Goal: Task Accomplishment & Management: Manage account settings

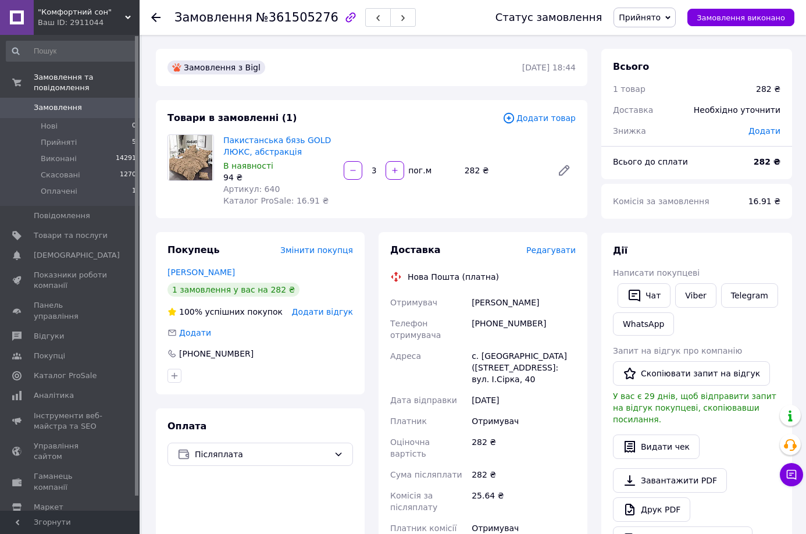
click at [549, 246] on span "Редагувати" at bounding box center [550, 249] width 49 height 9
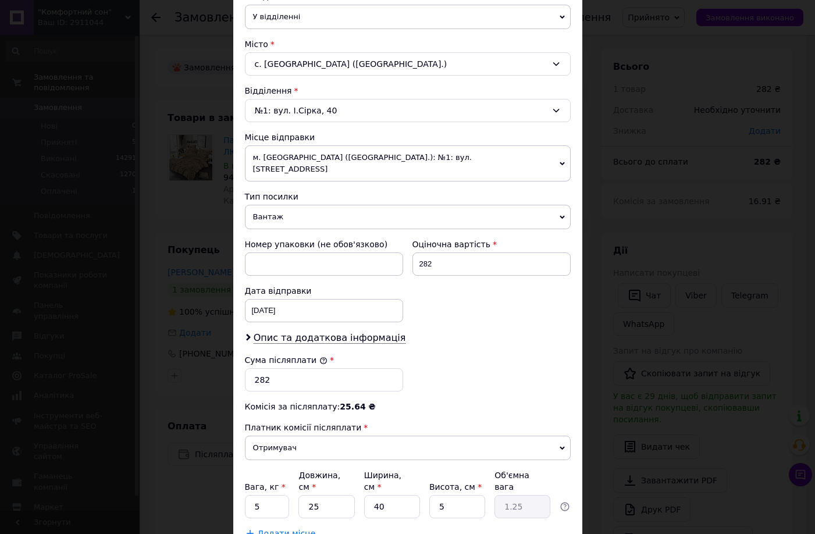
scroll to position [291, 0]
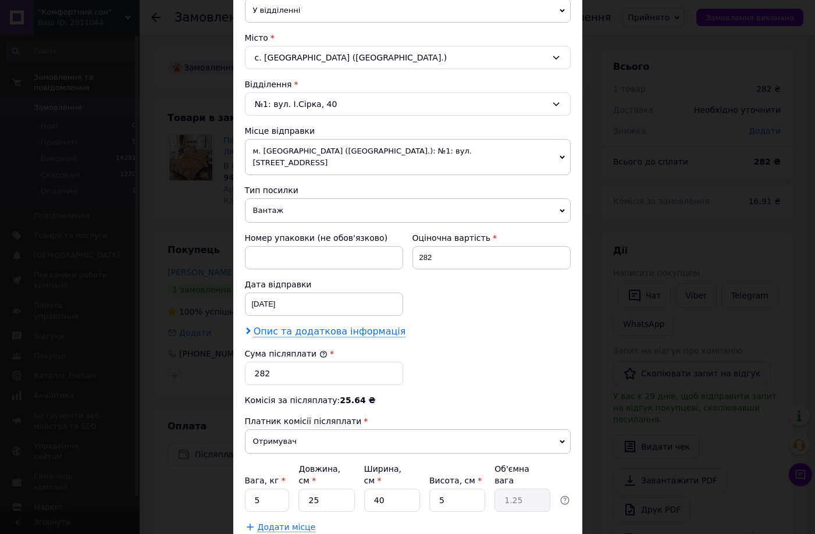
click at [325, 326] on span "Опис та додаткова інформація" at bounding box center [330, 332] width 152 height 12
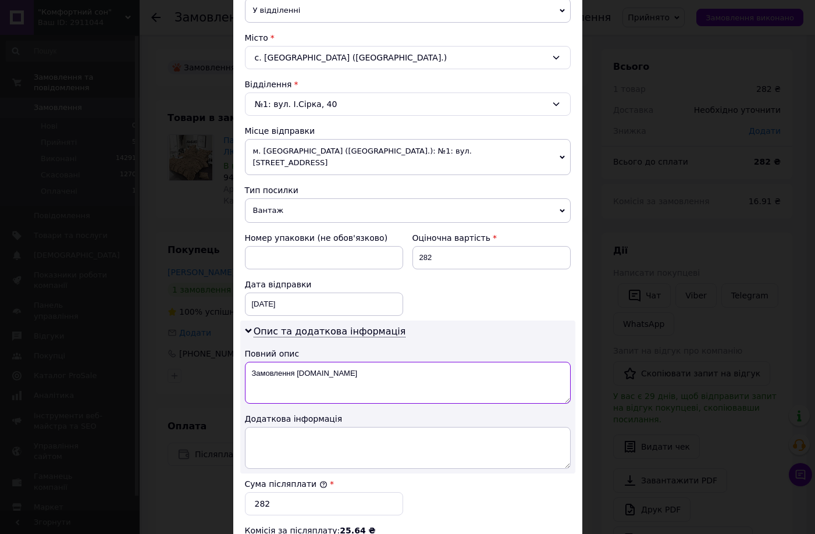
click at [316, 365] on textarea "Замовлення Bigl.ua" at bounding box center [408, 383] width 326 height 42
click at [316, 364] on textarea "Замовлення Bigl.ua" at bounding box center [408, 383] width 326 height 42
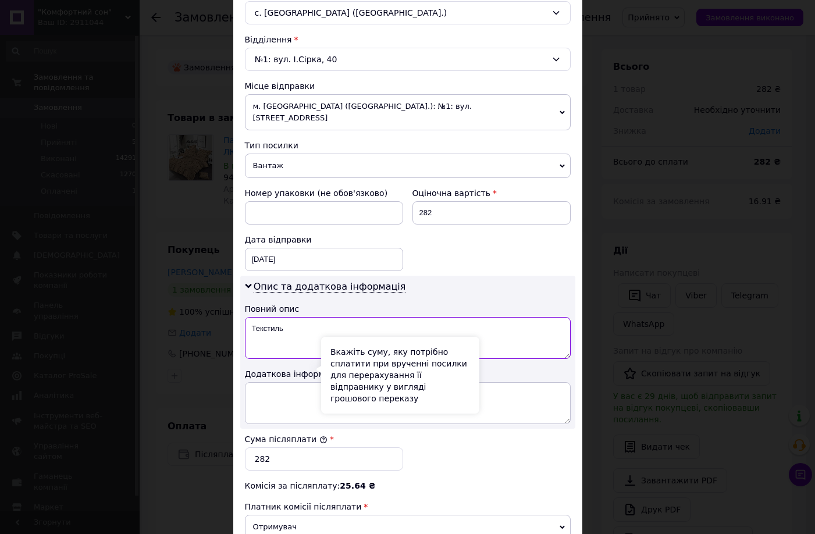
scroll to position [407, 0]
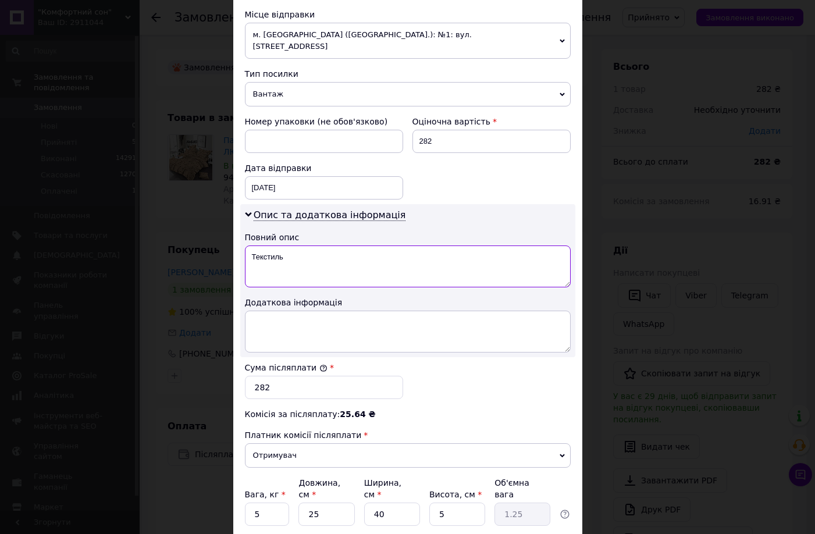
type textarea "Текстиль"
click at [262, 503] on input "5" at bounding box center [267, 514] width 45 height 23
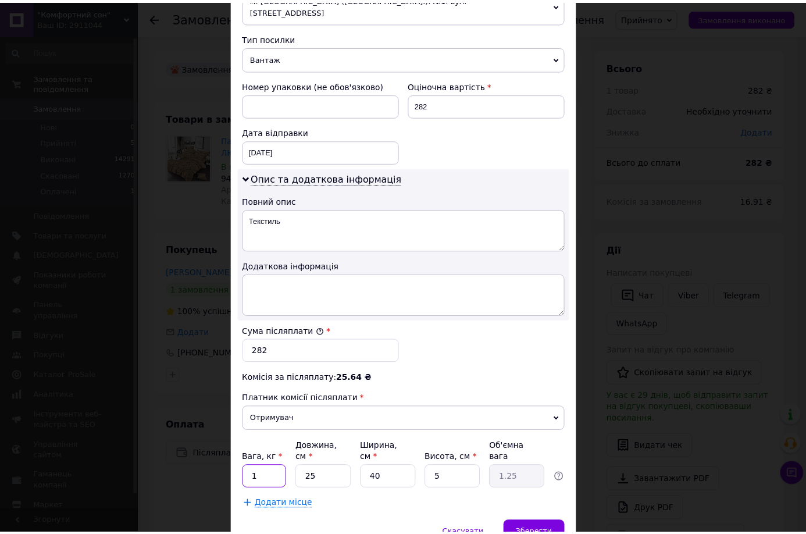
scroll to position [484, 0]
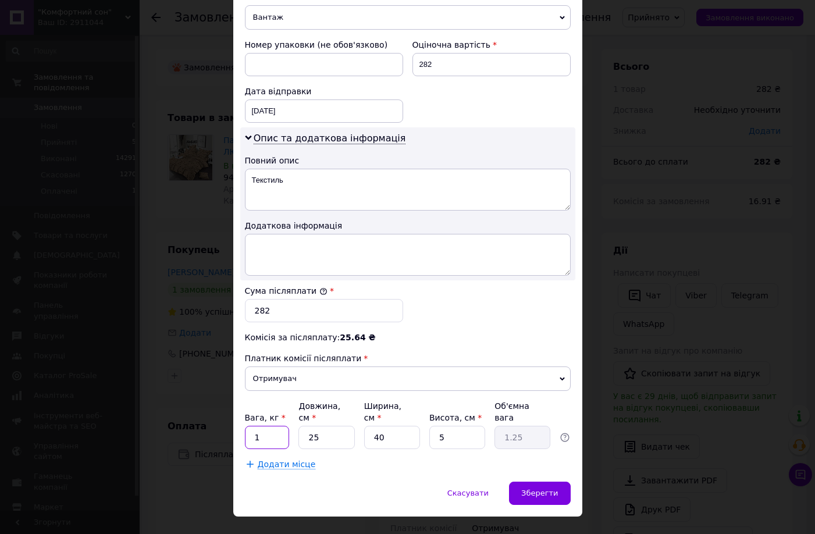
type input "1"
click at [377, 426] on input "40" at bounding box center [392, 437] width 56 height 23
type input "0"
type input "0.1"
type input "30"
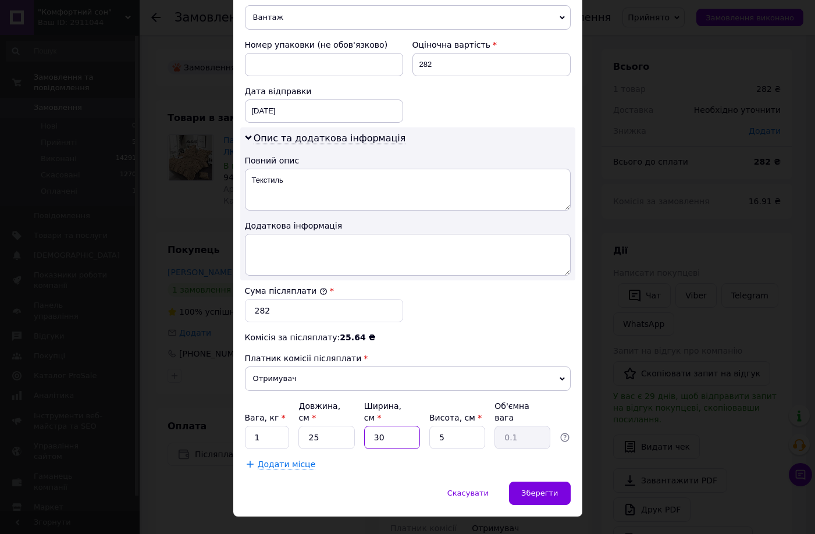
type input "0.94"
type input "30"
click at [544, 482] on div "Зберегти" at bounding box center [539, 493] width 61 height 23
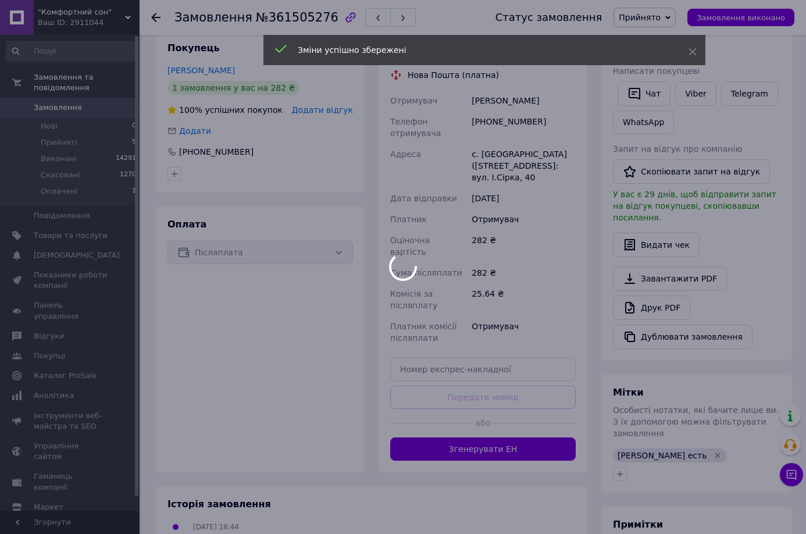
scroll to position [233, 0]
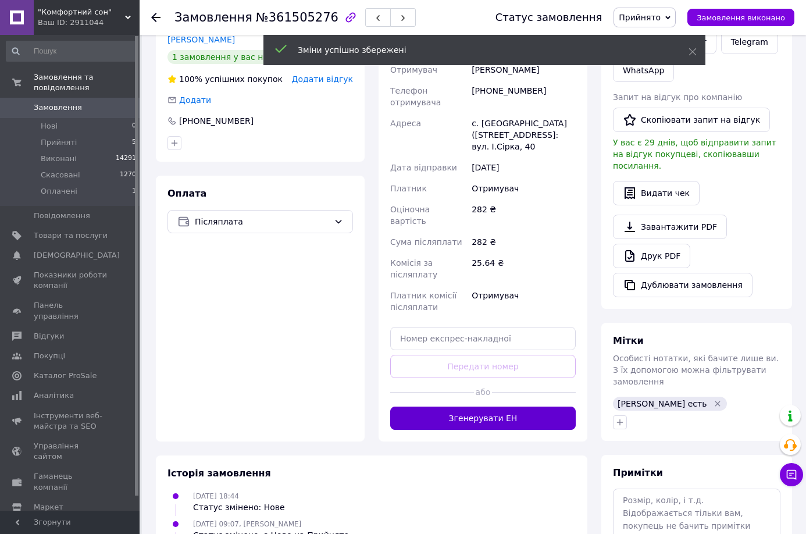
click at [502, 407] on button "Згенерувати ЕН" at bounding box center [483, 418] width 186 height 23
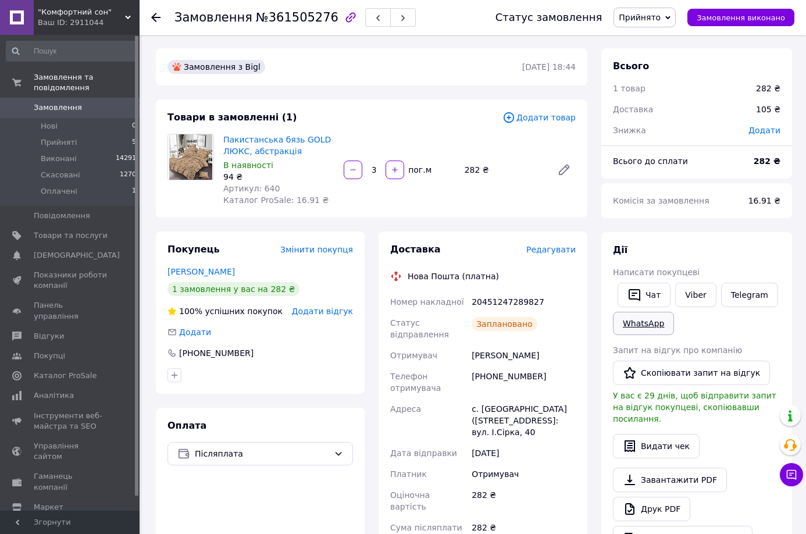
scroll to position [0, 0]
drag, startPoint x: 693, startPoint y: 292, endPoint x: 682, endPoint y: 296, distance: 12.3
click at [693, 292] on link "Viber" at bounding box center [695, 295] width 41 height 24
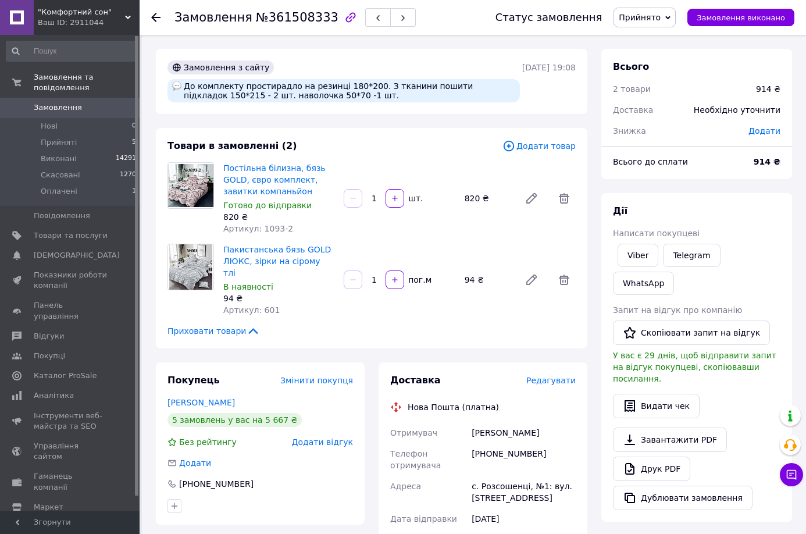
click at [562, 376] on span "Редагувати" at bounding box center [550, 380] width 49 height 9
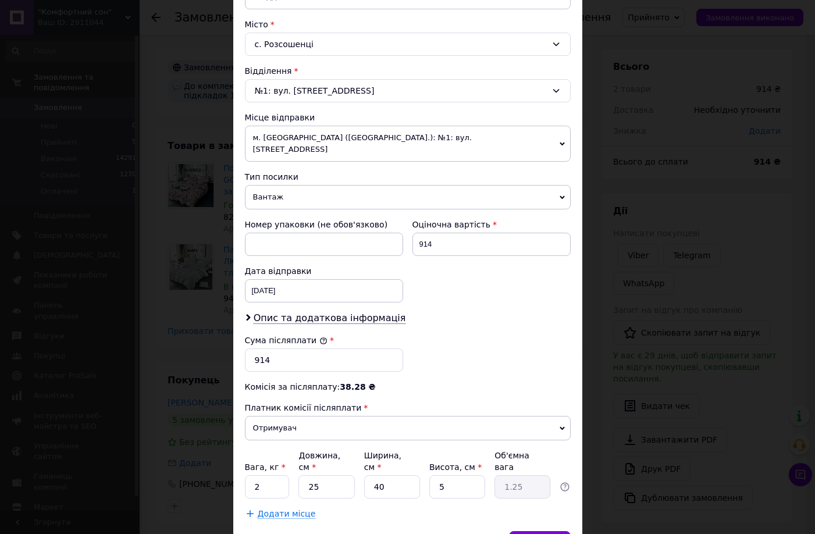
scroll to position [233, 0]
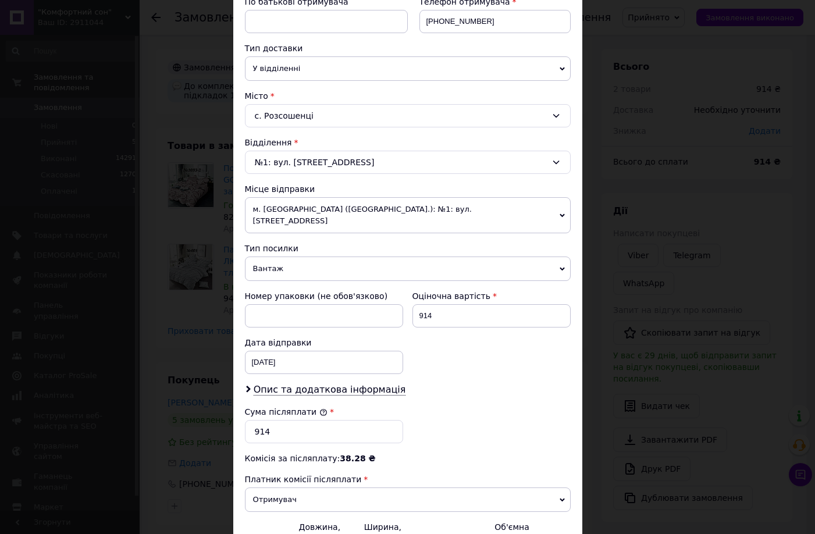
click at [593, 176] on div "× Редагування доставки Спосіб доставки Нова Пошта (платна) Платник Отримувач Ві…" at bounding box center [407, 267] width 815 height 534
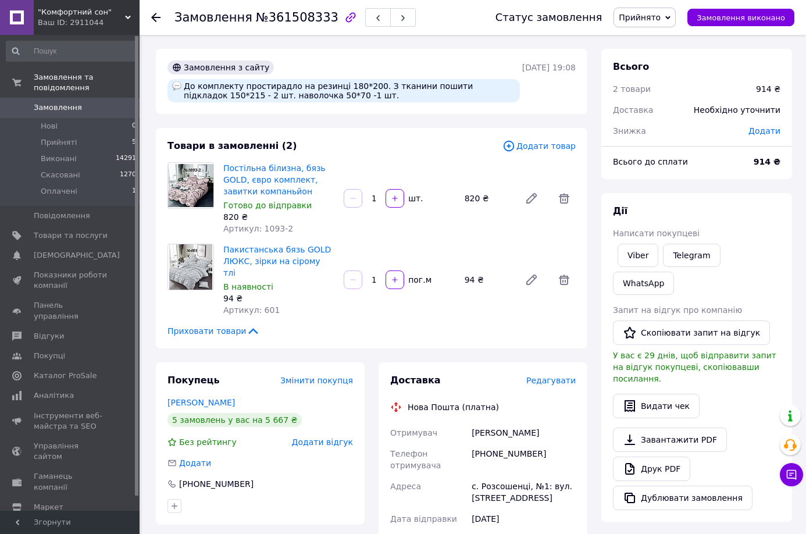
click at [554, 376] on span "Редагувати" at bounding box center [550, 380] width 49 height 9
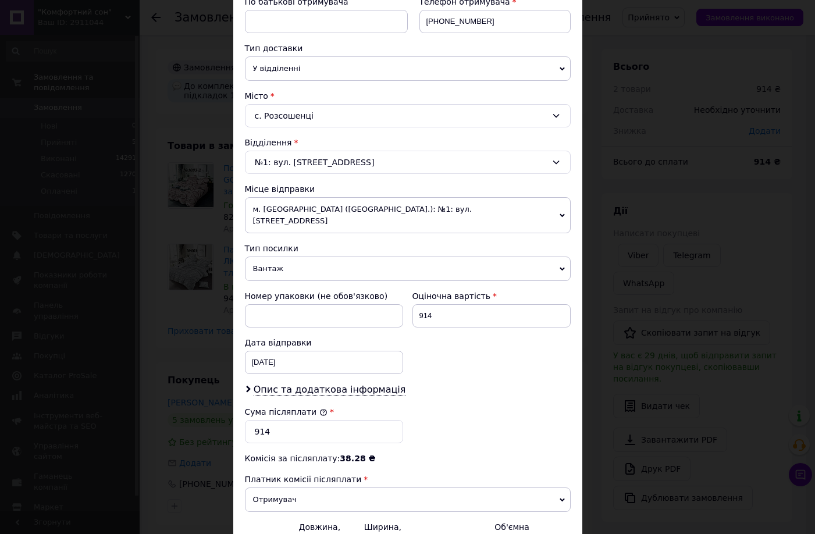
scroll to position [354, 0]
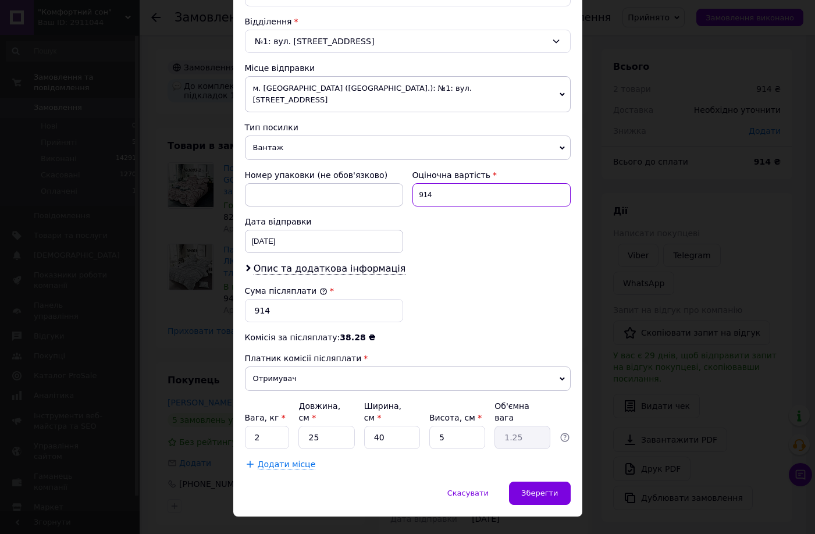
click at [435, 184] on input "914" at bounding box center [491, 194] width 158 height 23
type input "9"
type input "1635"
click at [276, 299] on input "914" at bounding box center [324, 310] width 158 height 23
type input "9"
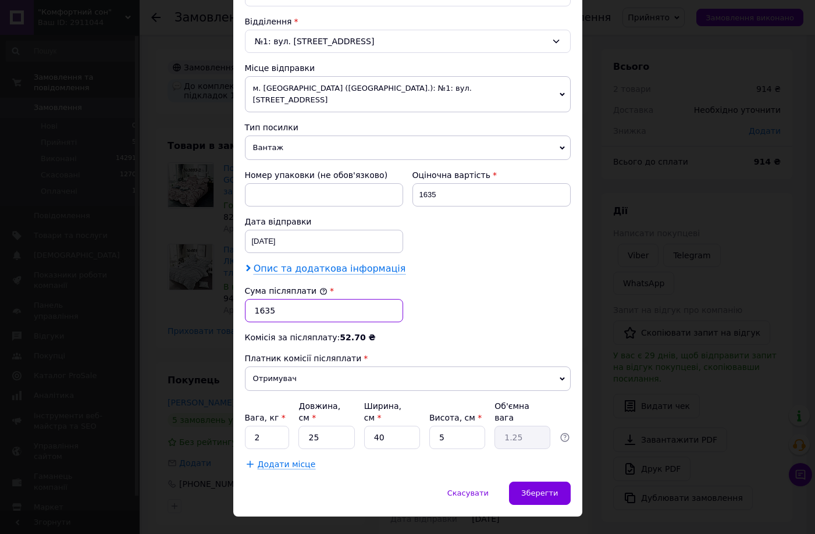
type input "1635"
click at [326, 263] on span "Опис та додаткова інформація" at bounding box center [330, 269] width 152 height 12
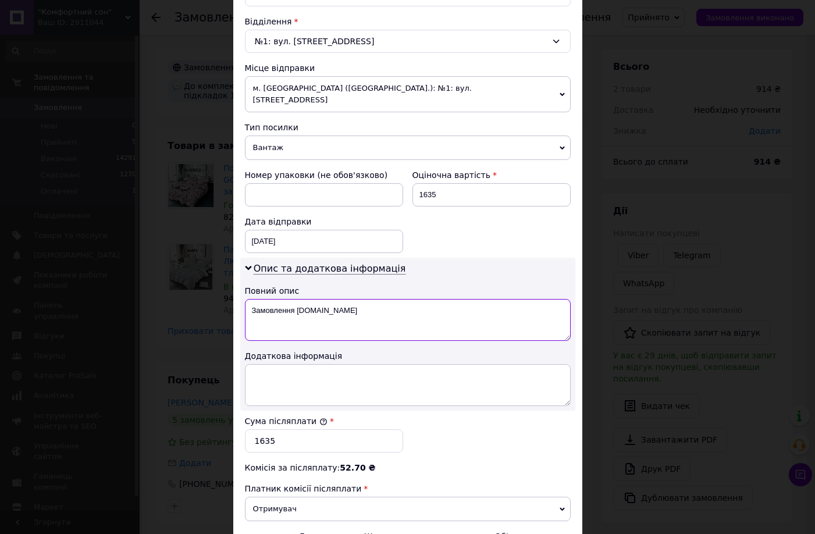
click at [290, 299] on textarea "Замовлення Prom.ua" at bounding box center [408, 320] width 326 height 42
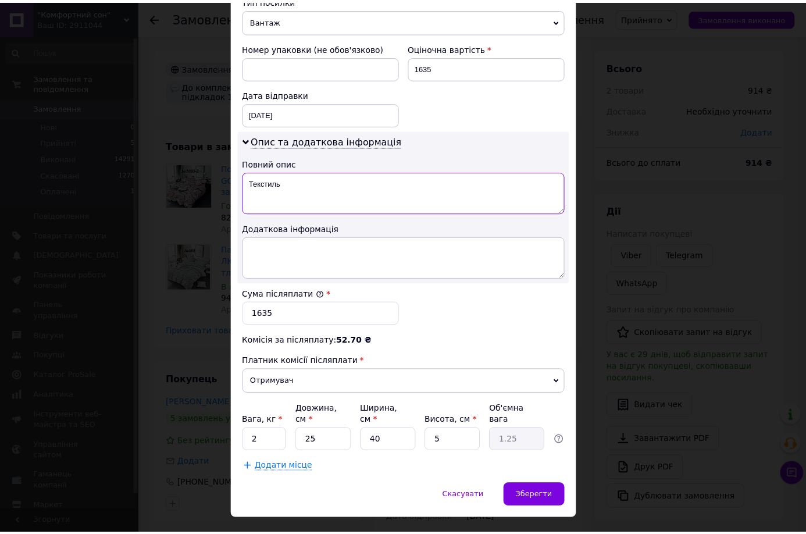
scroll to position [484, 0]
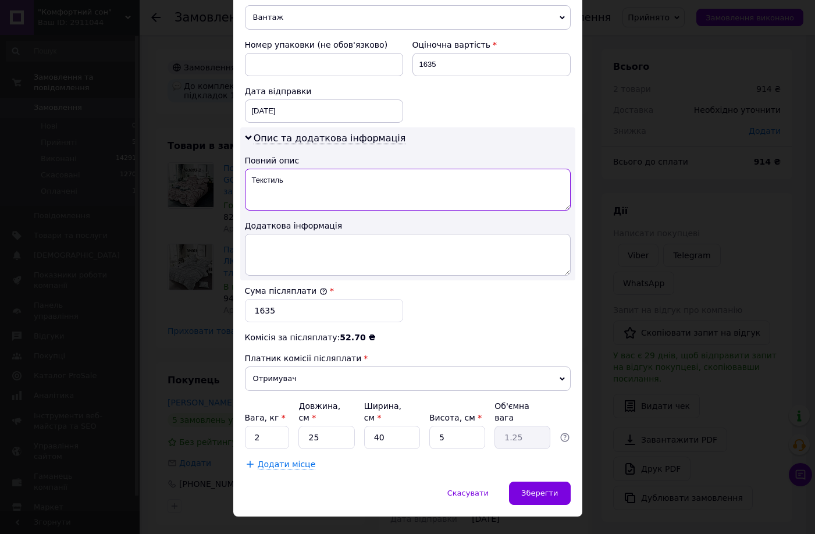
type textarea "Текстиль"
click at [269, 426] on input "2" at bounding box center [267, 437] width 45 height 23
type input "3"
click at [448, 458] on div "Додати місце" at bounding box center [408, 464] width 326 height 12
click at [540, 489] on span "Зберегти" at bounding box center [539, 493] width 37 height 9
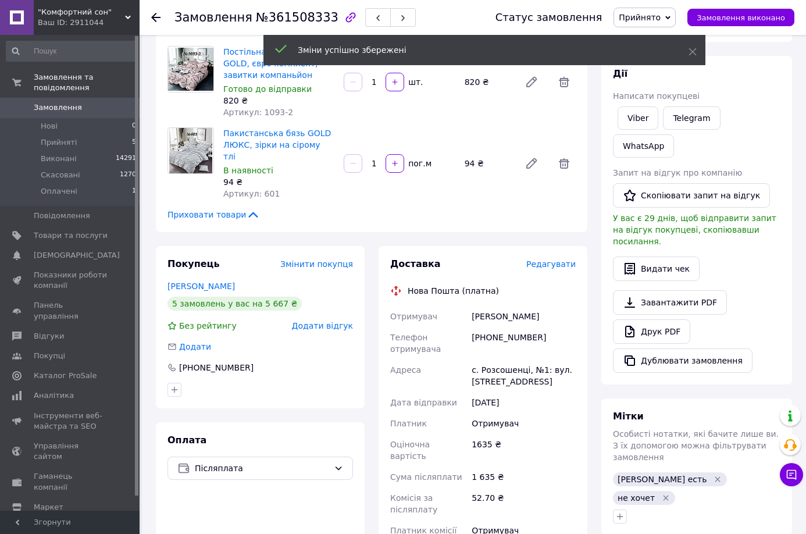
scroll to position [233, 0]
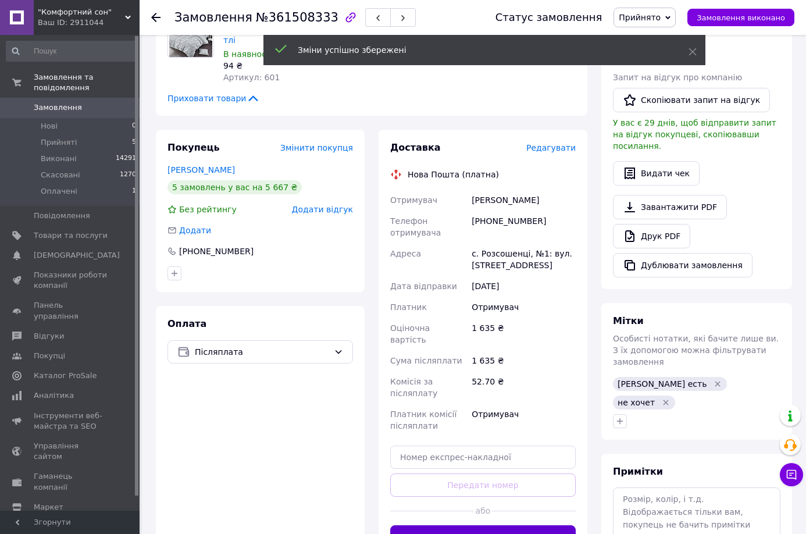
click at [493, 525] on button "Згенерувати ЕН" at bounding box center [483, 536] width 186 height 23
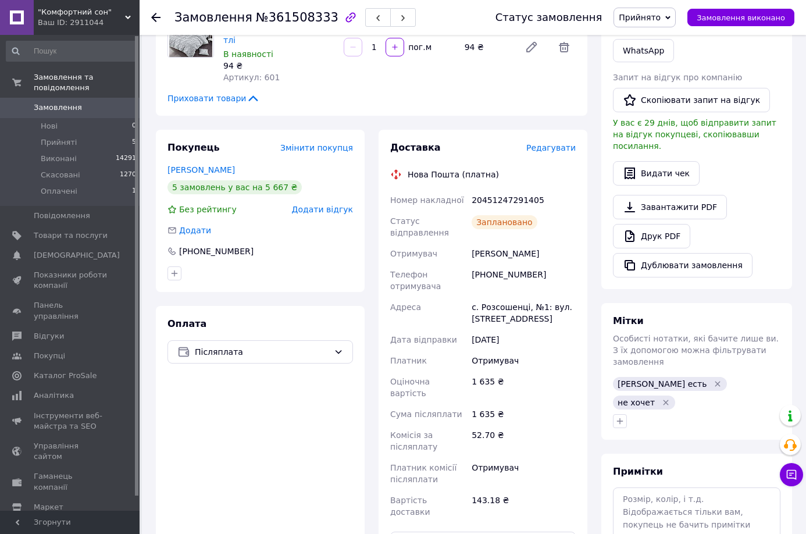
scroll to position [0, 0]
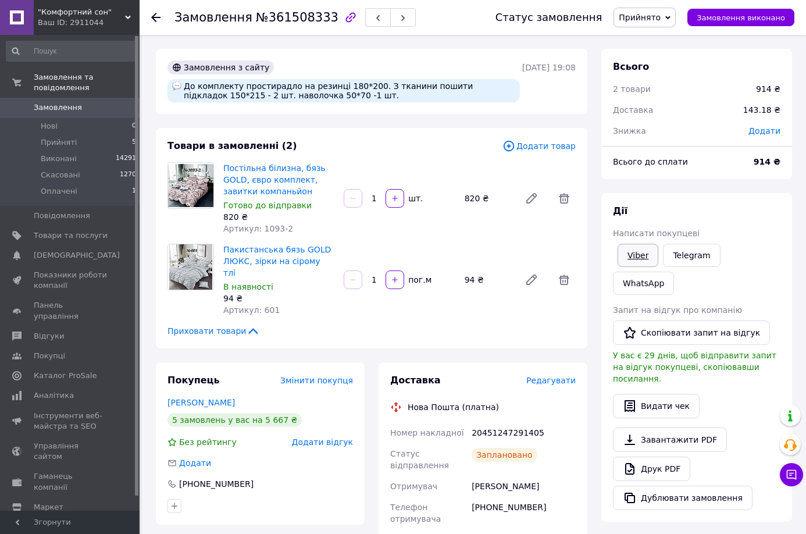
click at [638, 252] on link "Viber" at bounding box center [638, 255] width 41 height 23
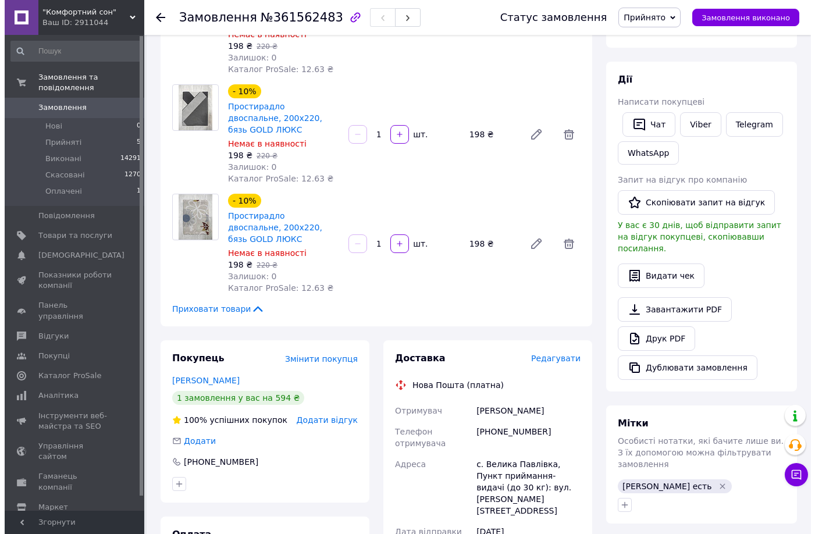
scroll to position [174, 0]
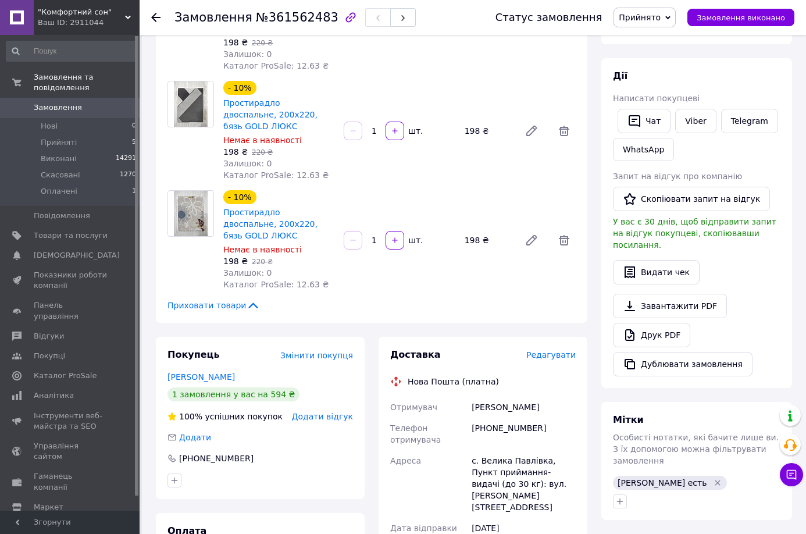
click at [556, 350] on span "Редагувати" at bounding box center [550, 354] width 49 height 9
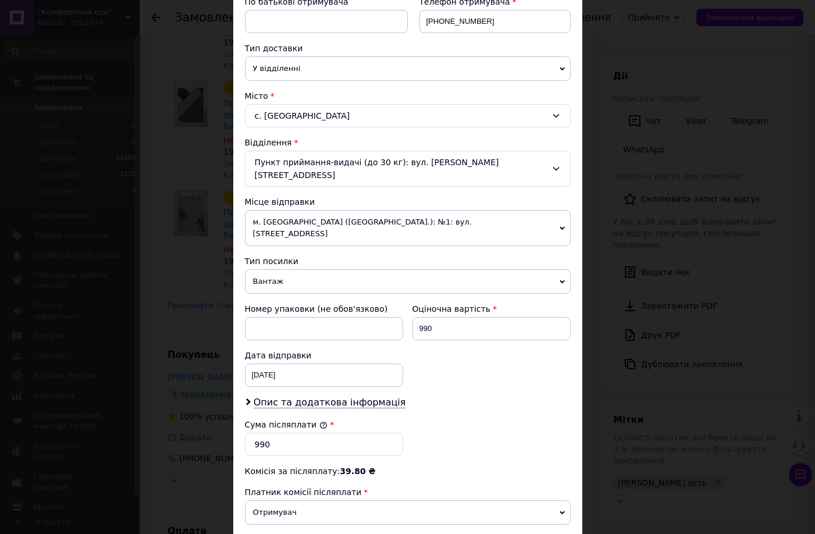
scroll to position [349, 0]
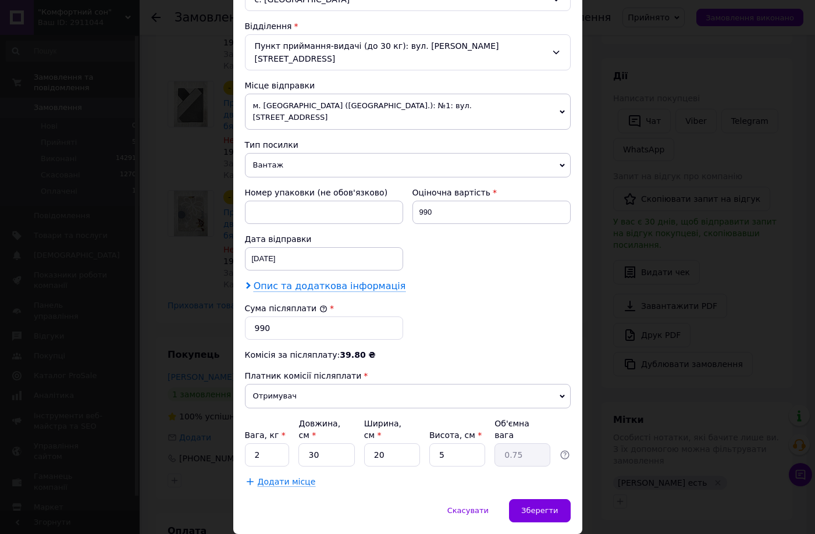
click at [323, 280] on span "Опис та додаткова інформація" at bounding box center [330, 286] width 152 height 12
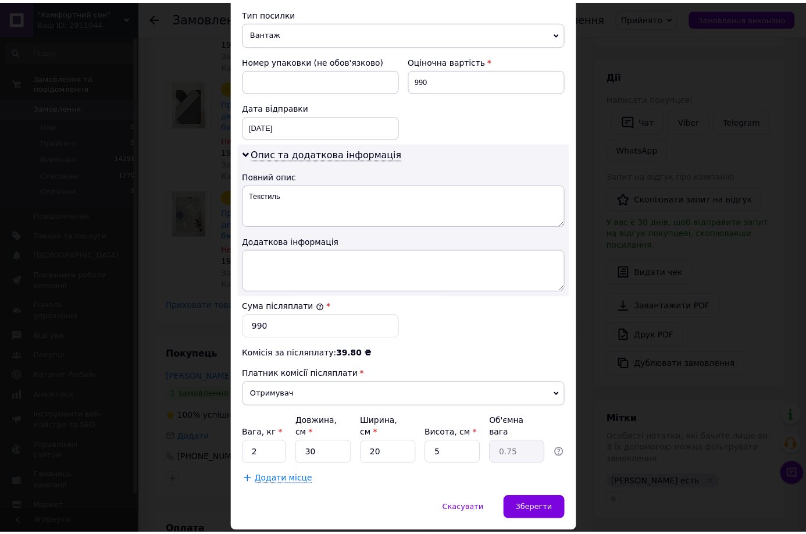
scroll to position [484, 0]
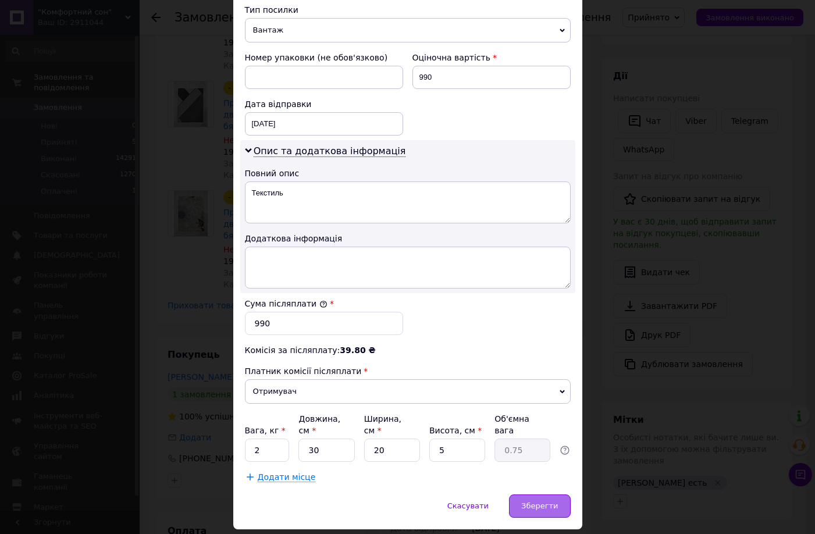
click at [540, 501] on span "Зберегти" at bounding box center [539, 505] width 37 height 9
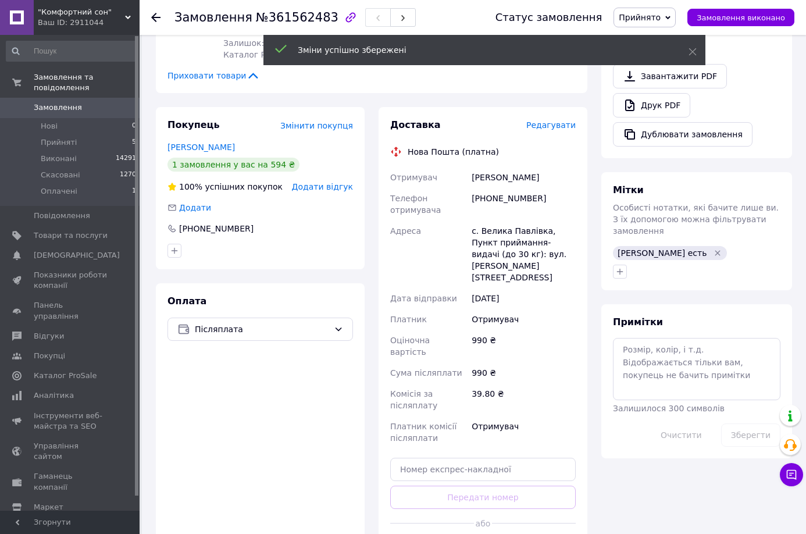
scroll to position [407, 0]
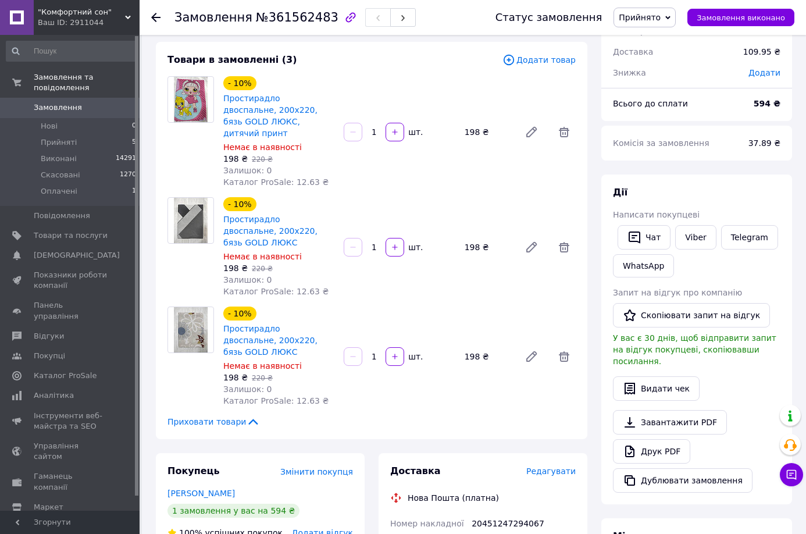
scroll to position [0, 0]
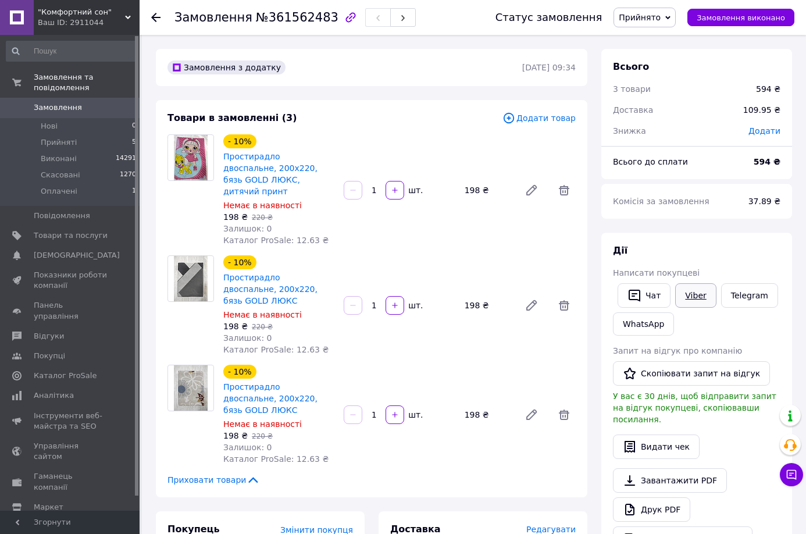
click at [690, 297] on link "Viber" at bounding box center [695, 295] width 41 height 24
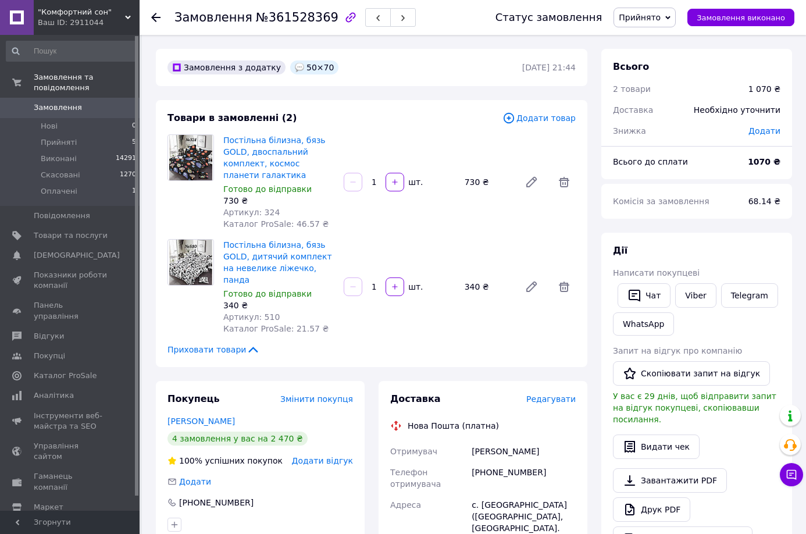
click at [556, 394] on span "Редагувати" at bounding box center [550, 398] width 49 height 9
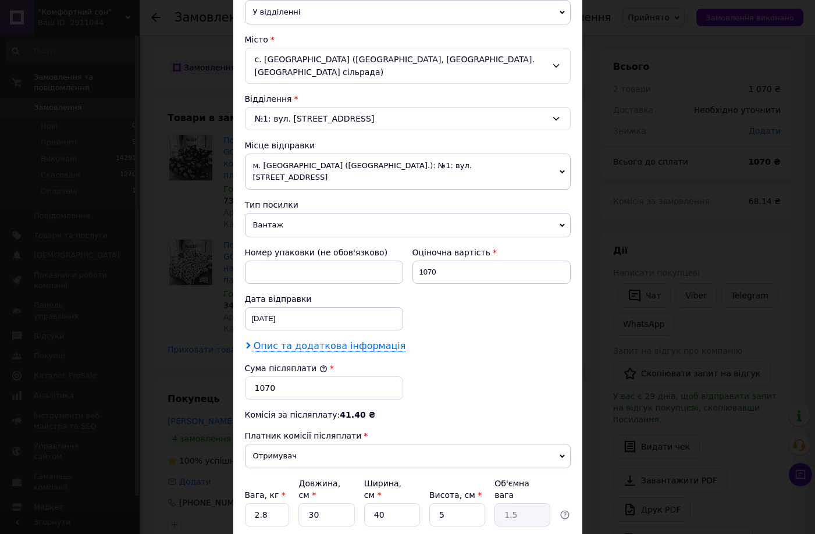
scroll to position [291, 0]
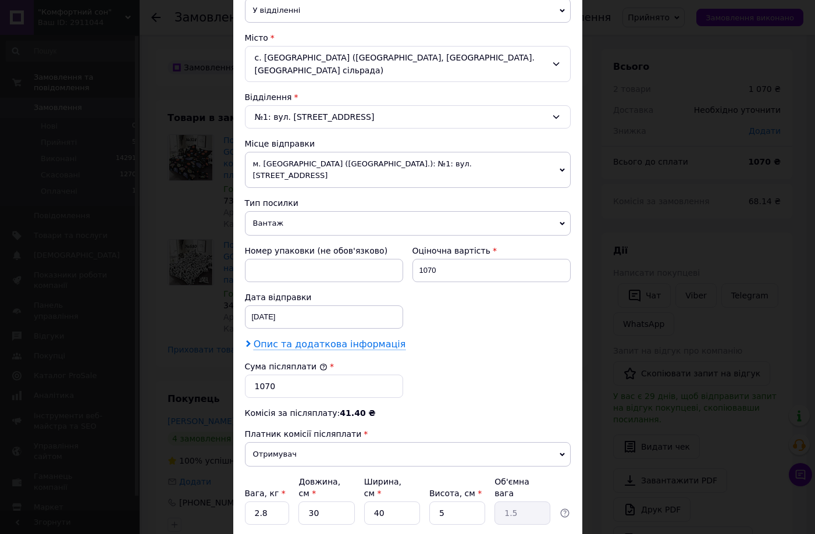
click at [319, 339] on span "Опис та додаткова інформація" at bounding box center [330, 345] width 152 height 12
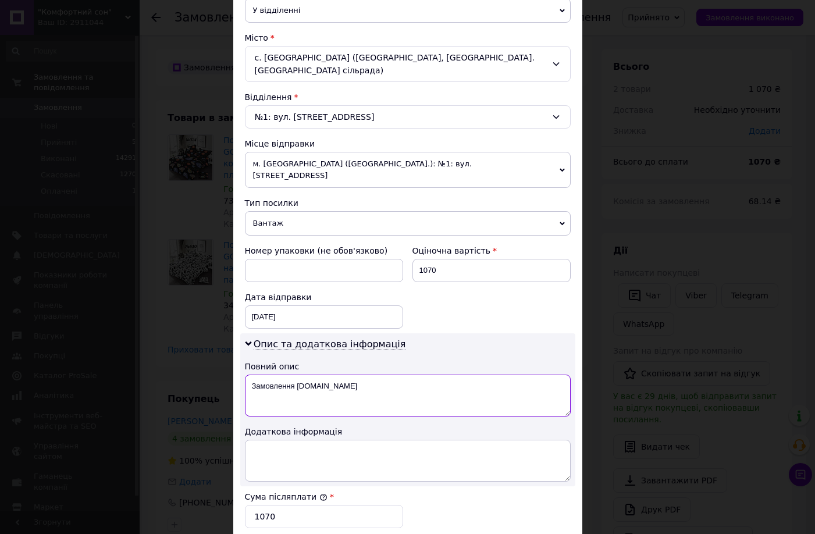
click at [304, 375] on textarea "Замовлення Prom.ua" at bounding box center [408, 396] width 326 height 42
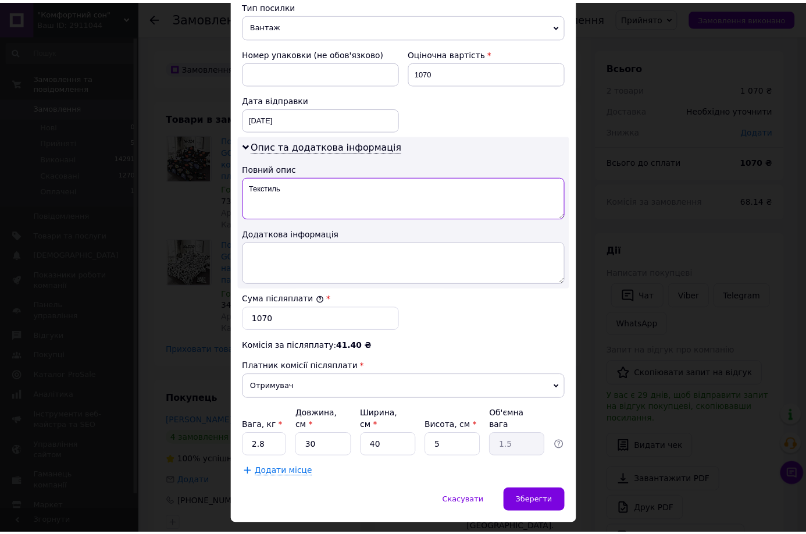
scroll to position [497, 0]
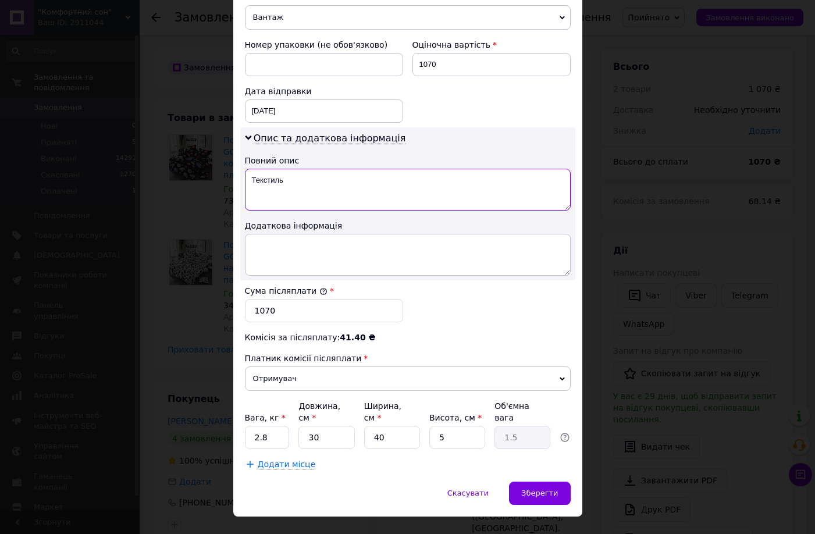
type textarea "Текстиль"
click at [270, 426] on input "2.8" at bounding box center [267, 437] width 45 height 23
type input "2"
click at [541, 489] on span "Зберегти" at bounding box center [539, 493] width 37 height 9
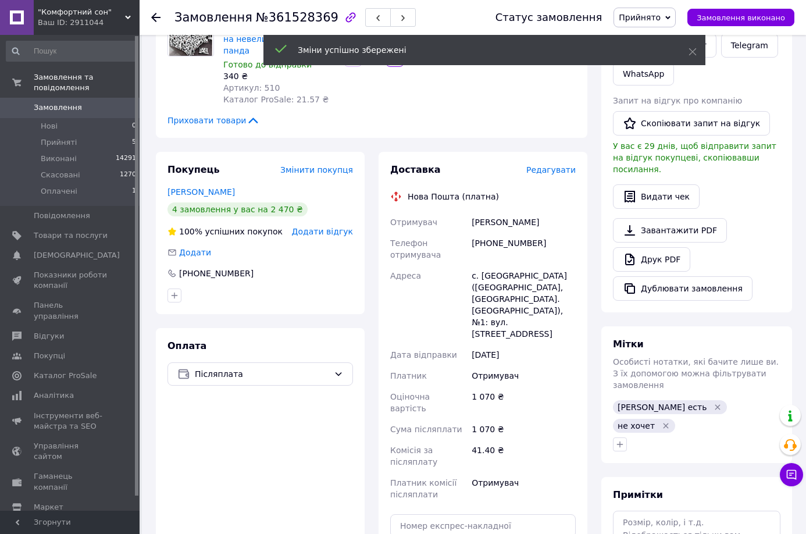
scroll to position [291, 0]
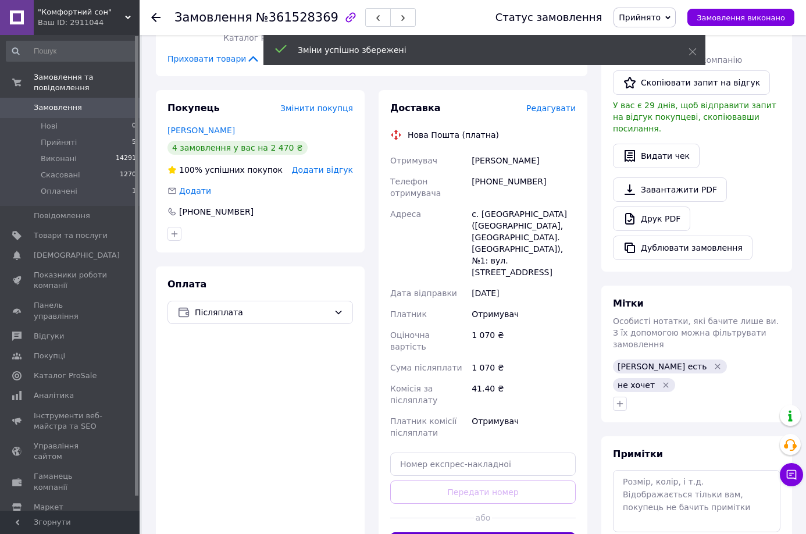
click at [496, 532] on button "Згенерувати ЕН" at bounding box center [483, 543] width 186 height 23
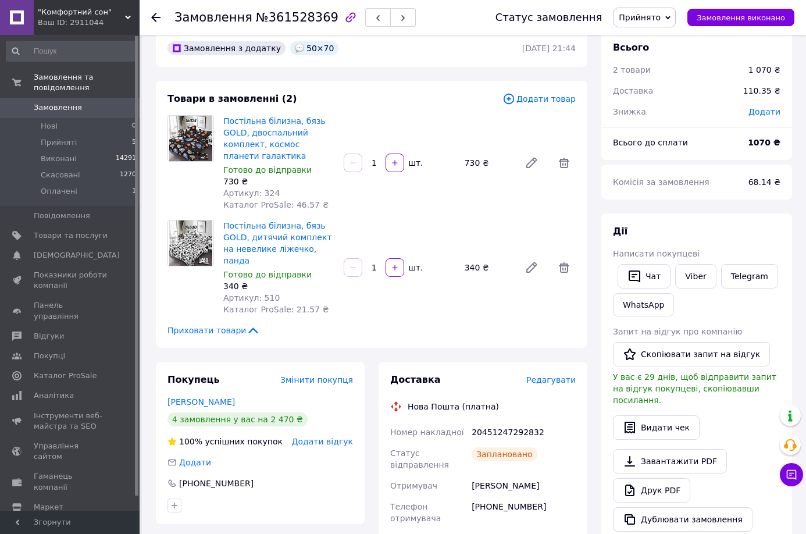
scroll to position [0, 0]
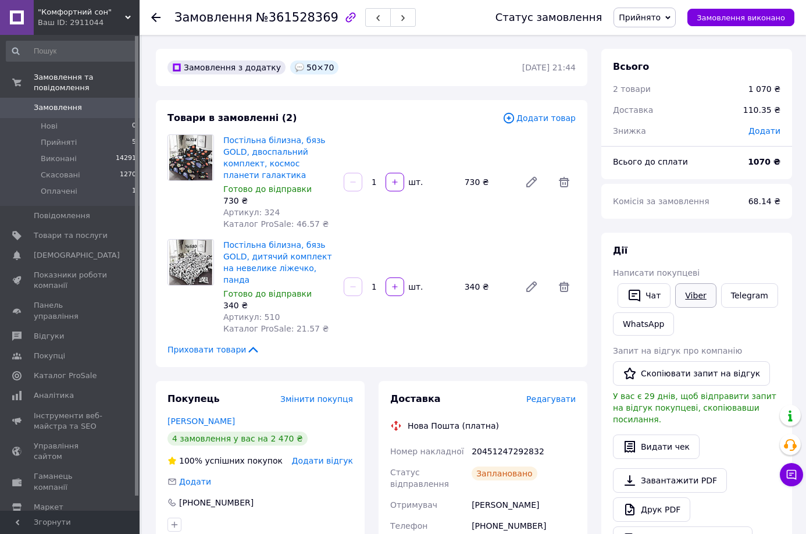
click at [689, 297] on link "Viber" at bounding box center [695, 295] width 41 height 24
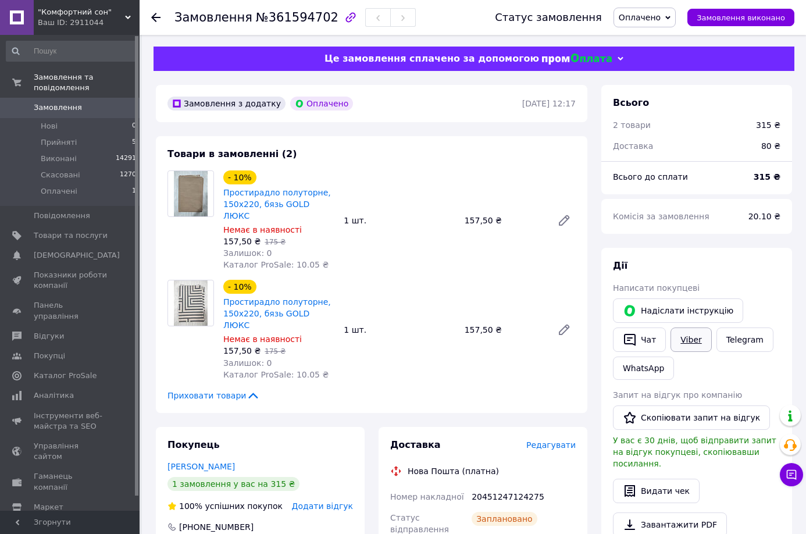
click at [688, 338] on link "Viber" at bounding box center [691, 339] width 41 height 24
